Goal: Navigation & Orientation: Find specific page/section

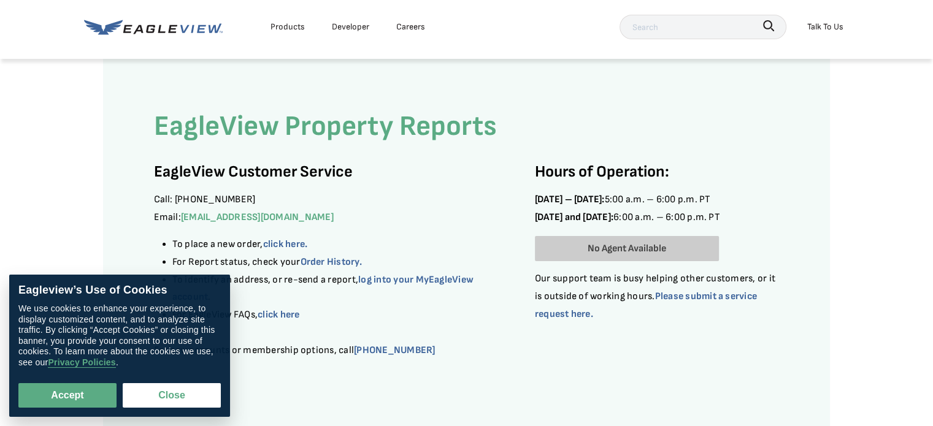
click at [297, 29] on div "Products" at bounding box center [288, 26] width 34 height 15
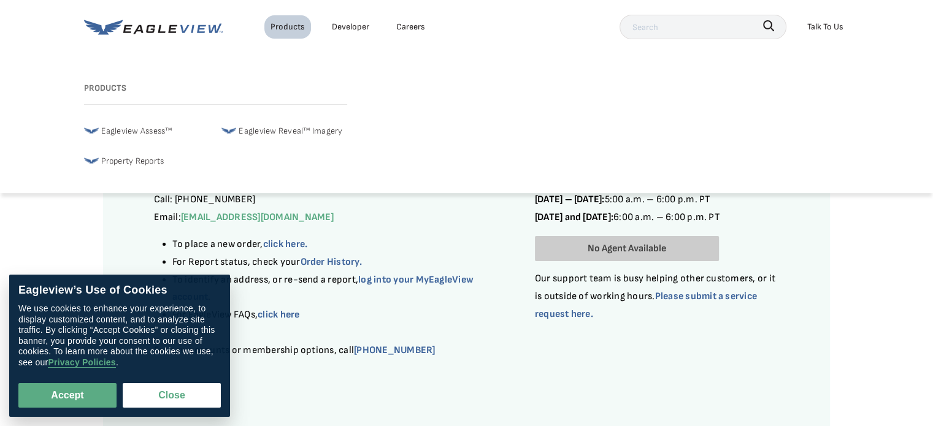
click at [345, 22] on link "Developer" at bounding box center [350, 26] width 37 height 15
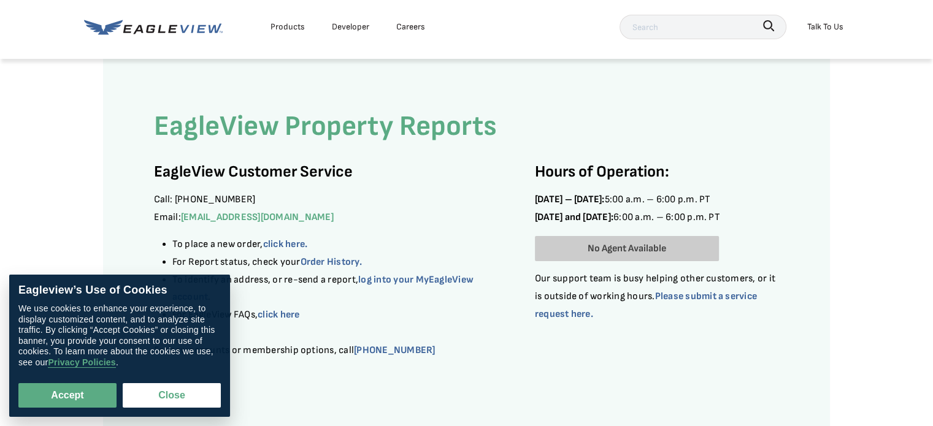
click at [280, 29] on div "Products" at bounding box center [288, 26] width 34 height 15
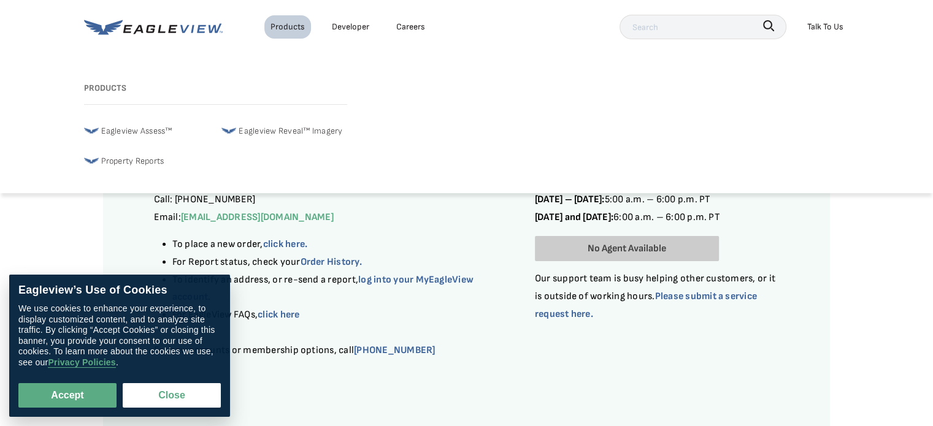
click at [142, 130] on span "Eagleview Assess™" at bounding box center [136, 130] width 71 height 15
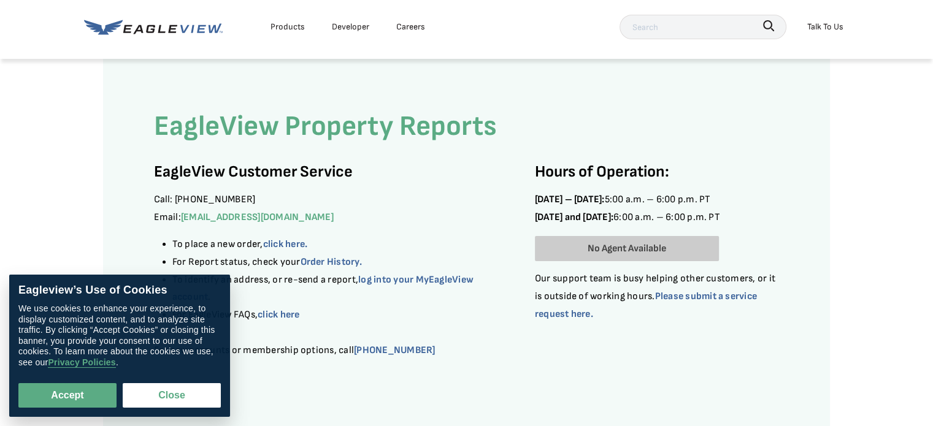
click at [290, 31] on div "Products" at bounding box center [288, 26] width 34 height 15
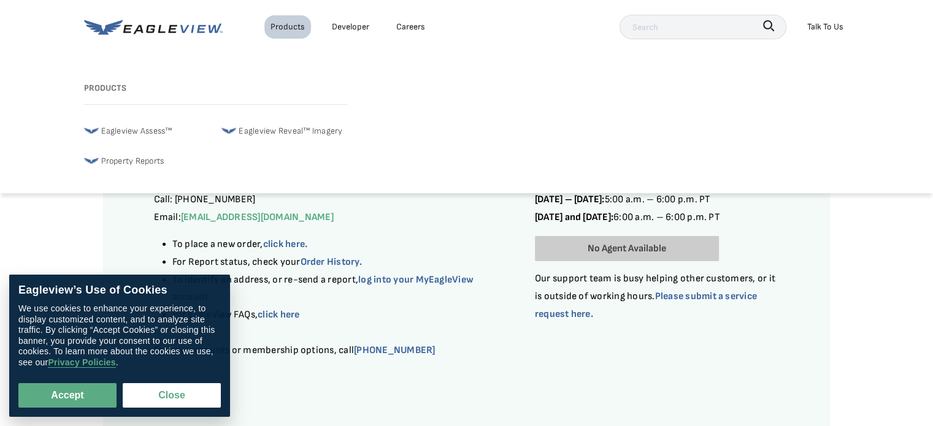
click at [280, 125] on span "Eagleview Reveal™ Imagery" at bounding box center [291, 130] width 104 height 15
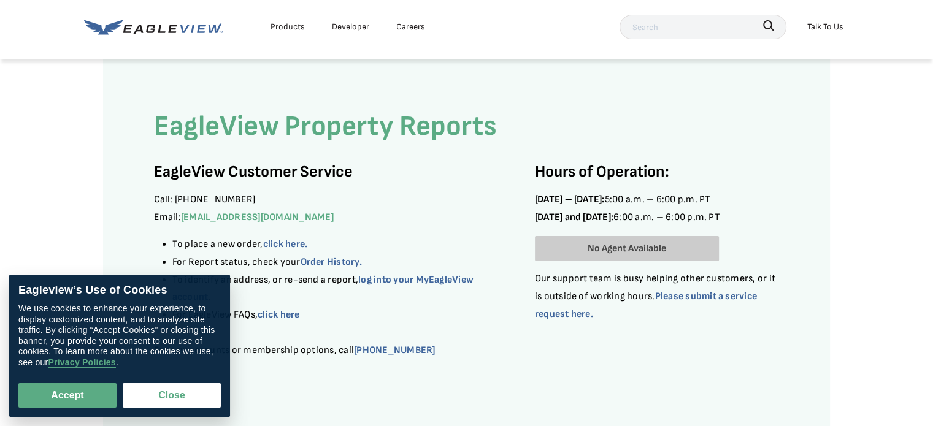
scroll to position [614, 0]
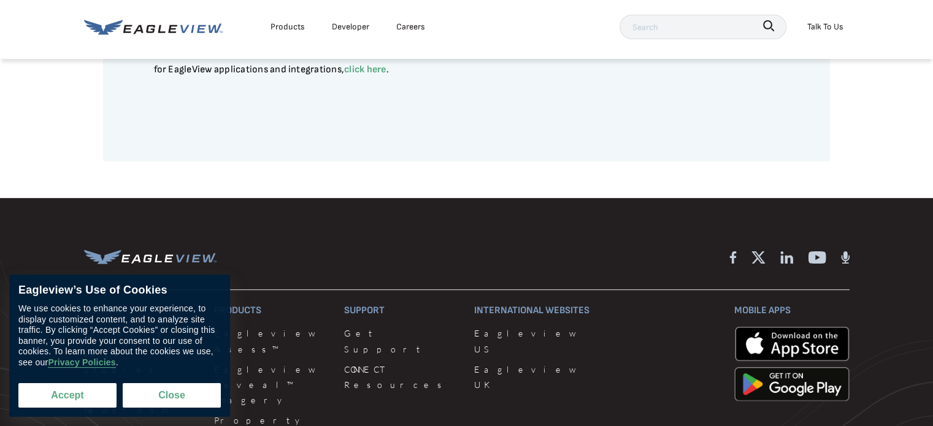
click at [83, 397] on button "Accept" at bounding box center [67, 395] width 98 height 25
checkbox input "true"
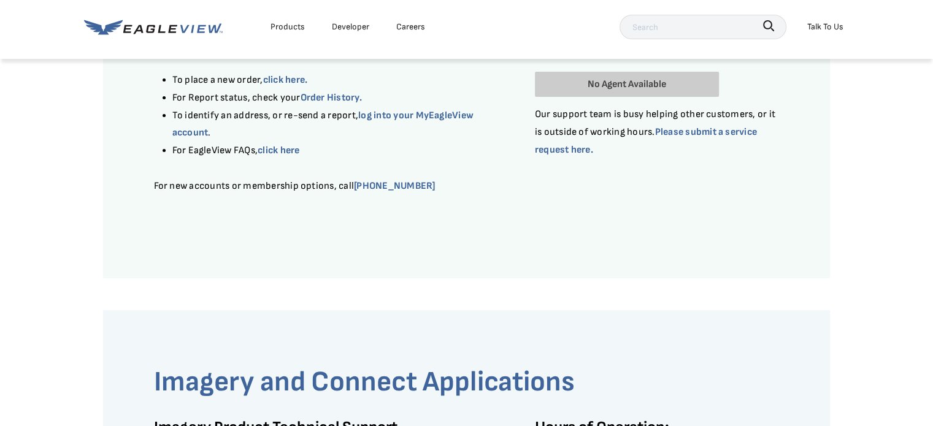
scroll to position [0, 0]
